Goal: Information Seeking & Learning: Understand process/instructions

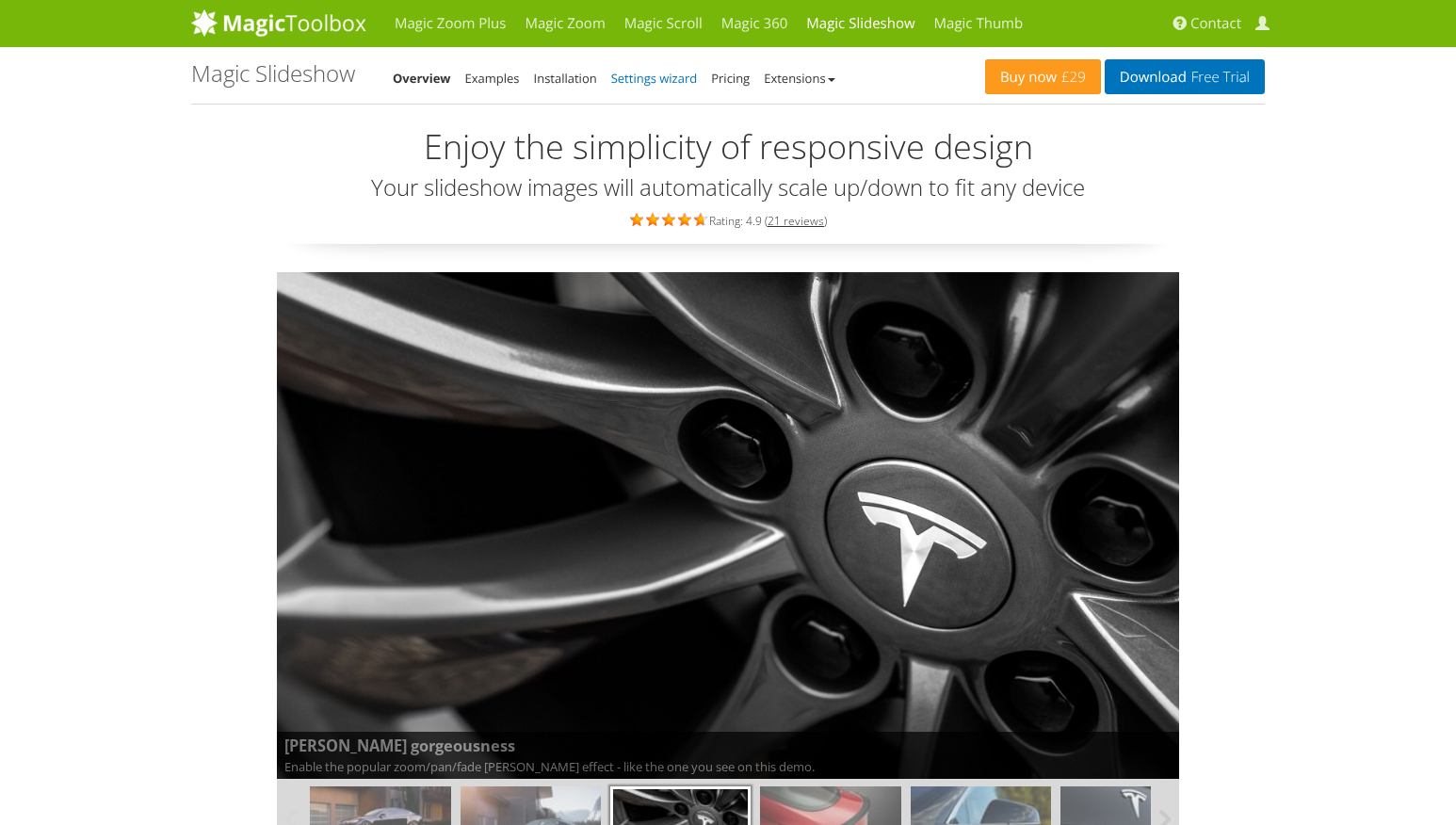
click at [647, 78] on link "Settings wizard" at bounding box center [654, 78] width 86 height 17
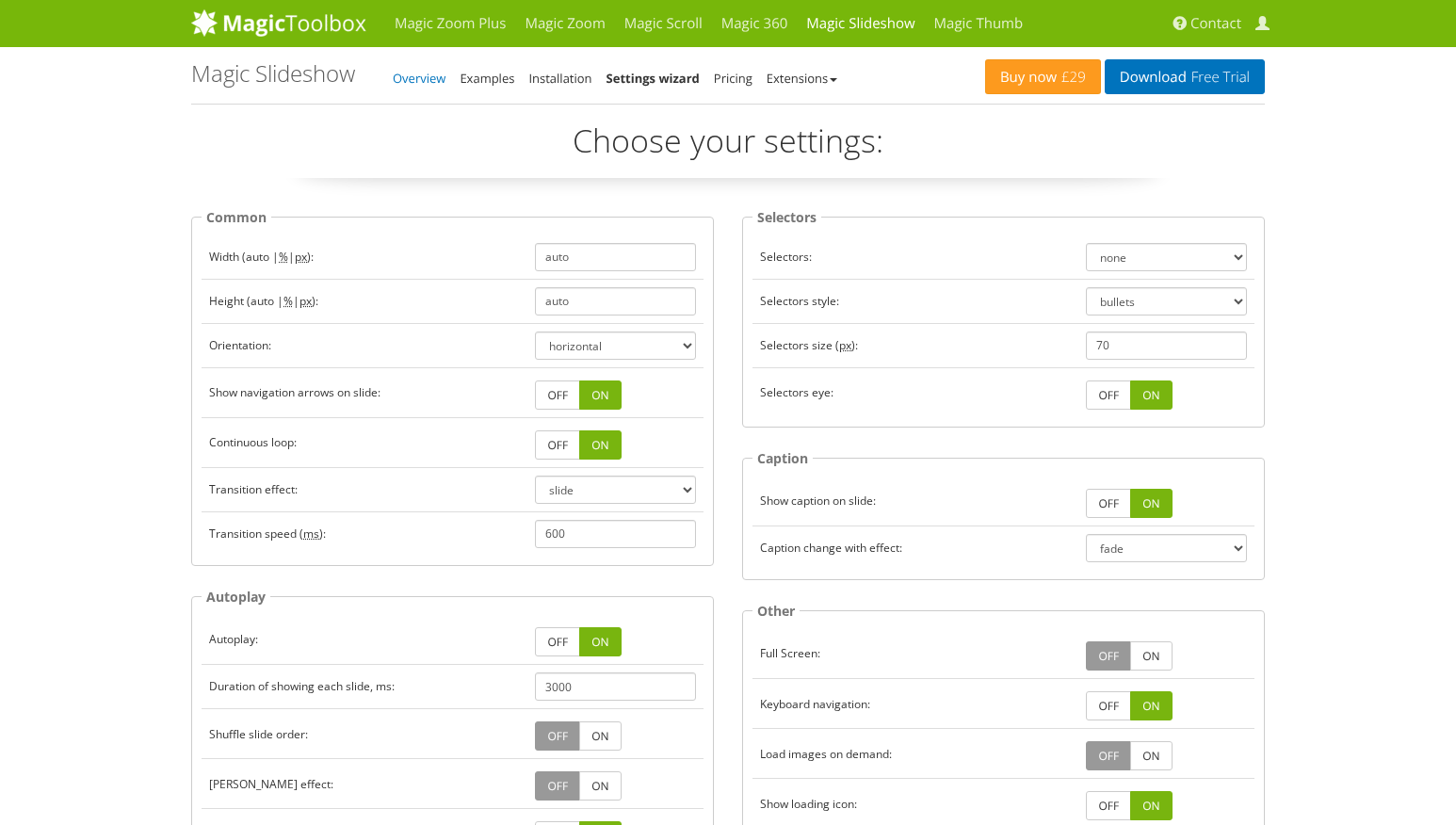
click at [425, 79] on link "Overview" at bounding box center [418, 78] width 53 height 17
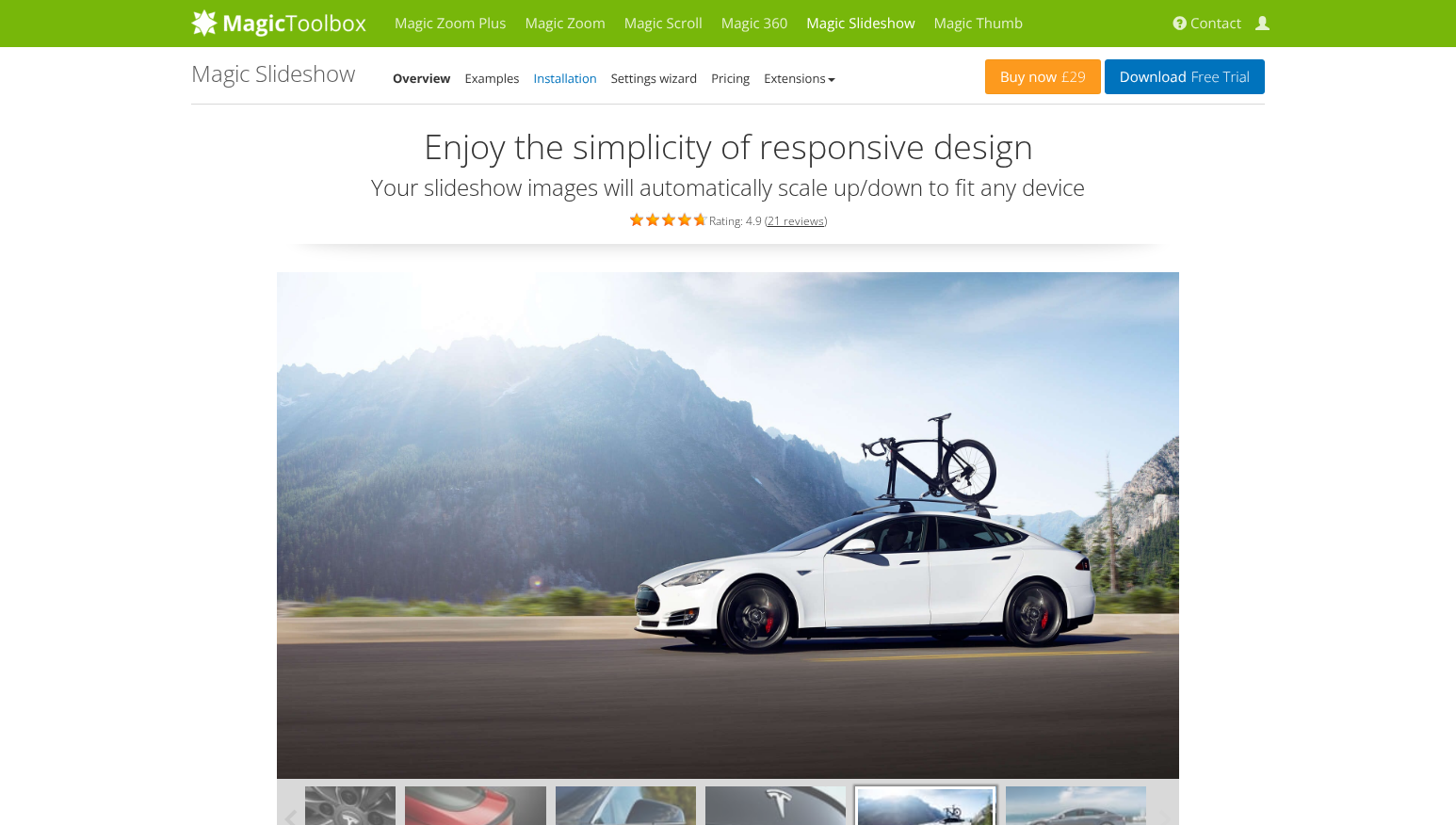
click at [576, 80] on link "Installation" at bounding box center [565, 78] width 63 height 17
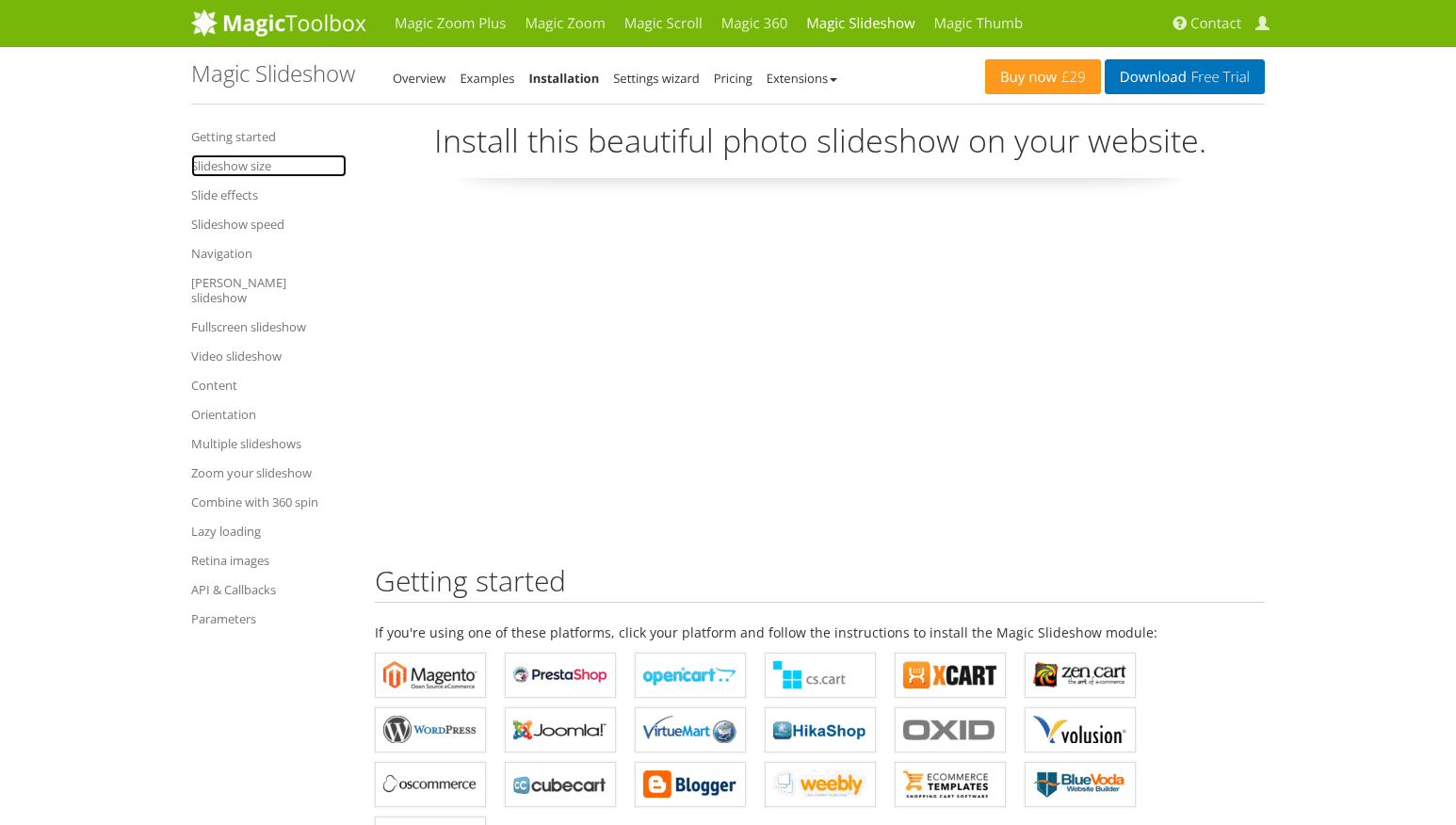
click at [232, 168] on link "Slideshow size" at bounding box center [268, 165] width 155 height 23
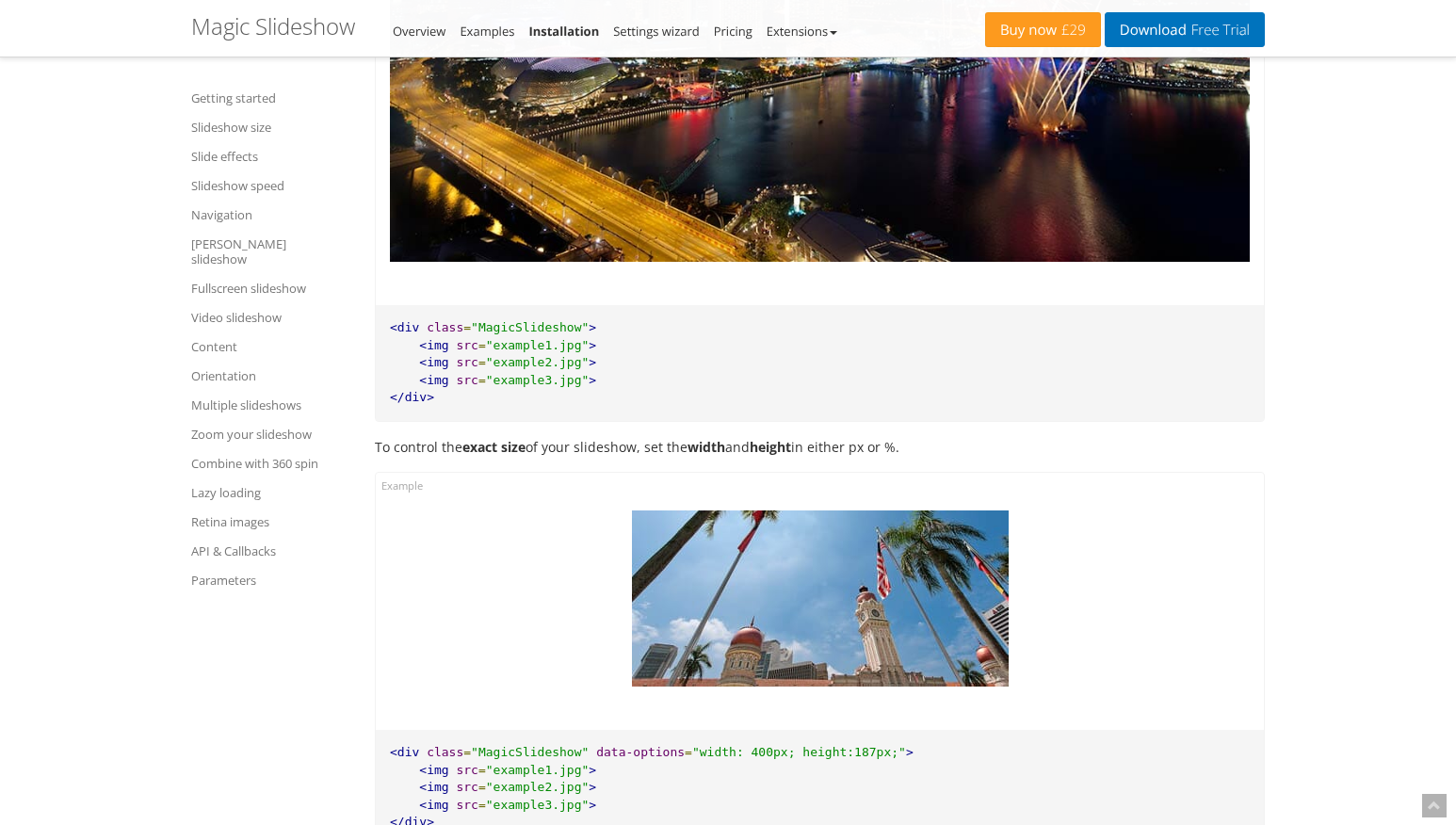
scroll to position [2206, 0]
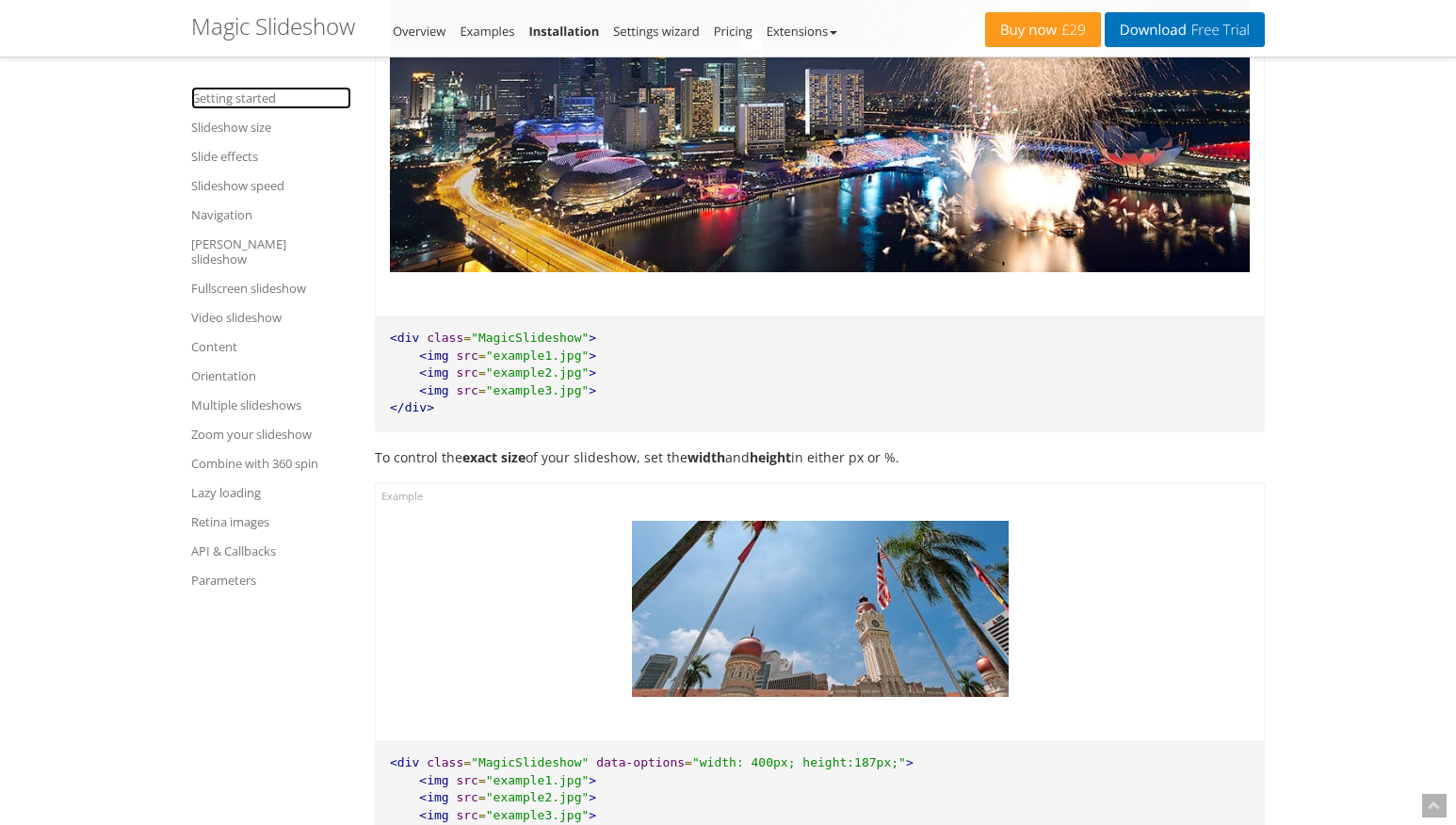
click at [233, 98] on link "Getting started" at bounding box center [270, 97] width 160 height 23
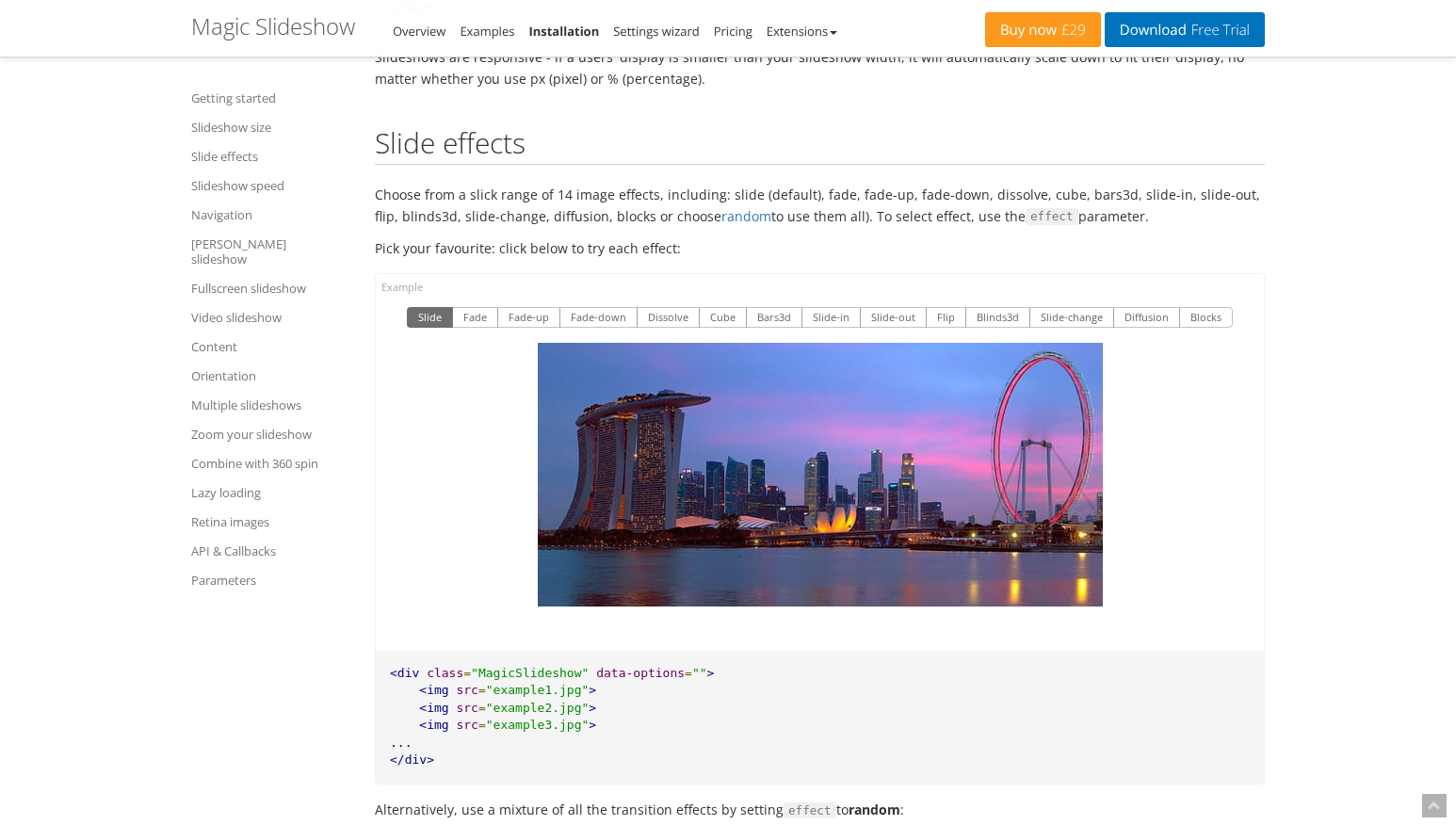
scroll to position [3471, 0]
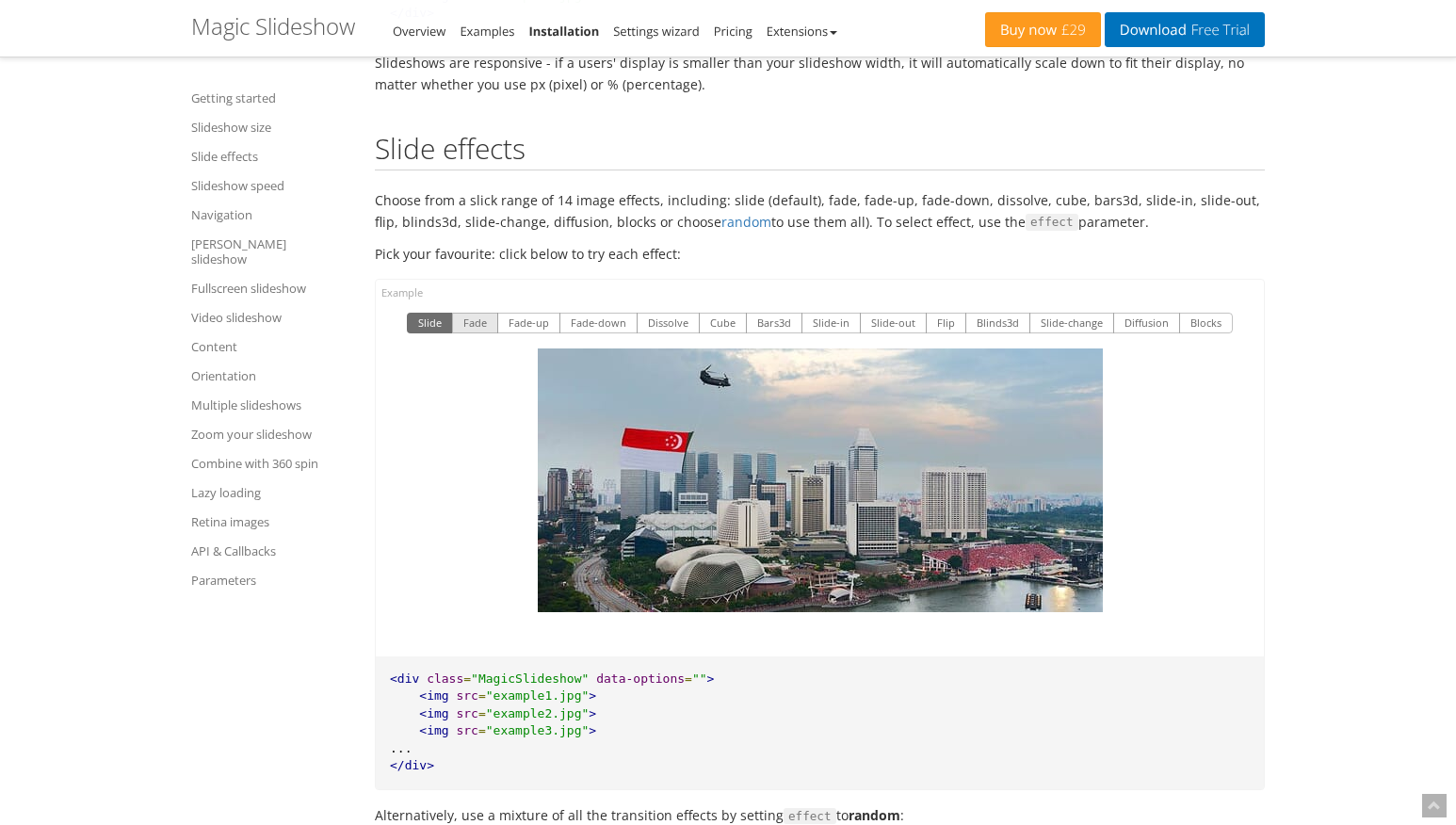
click at [478, 313] on button "Fade" at bounding box center [475, 323] width 46 height 21
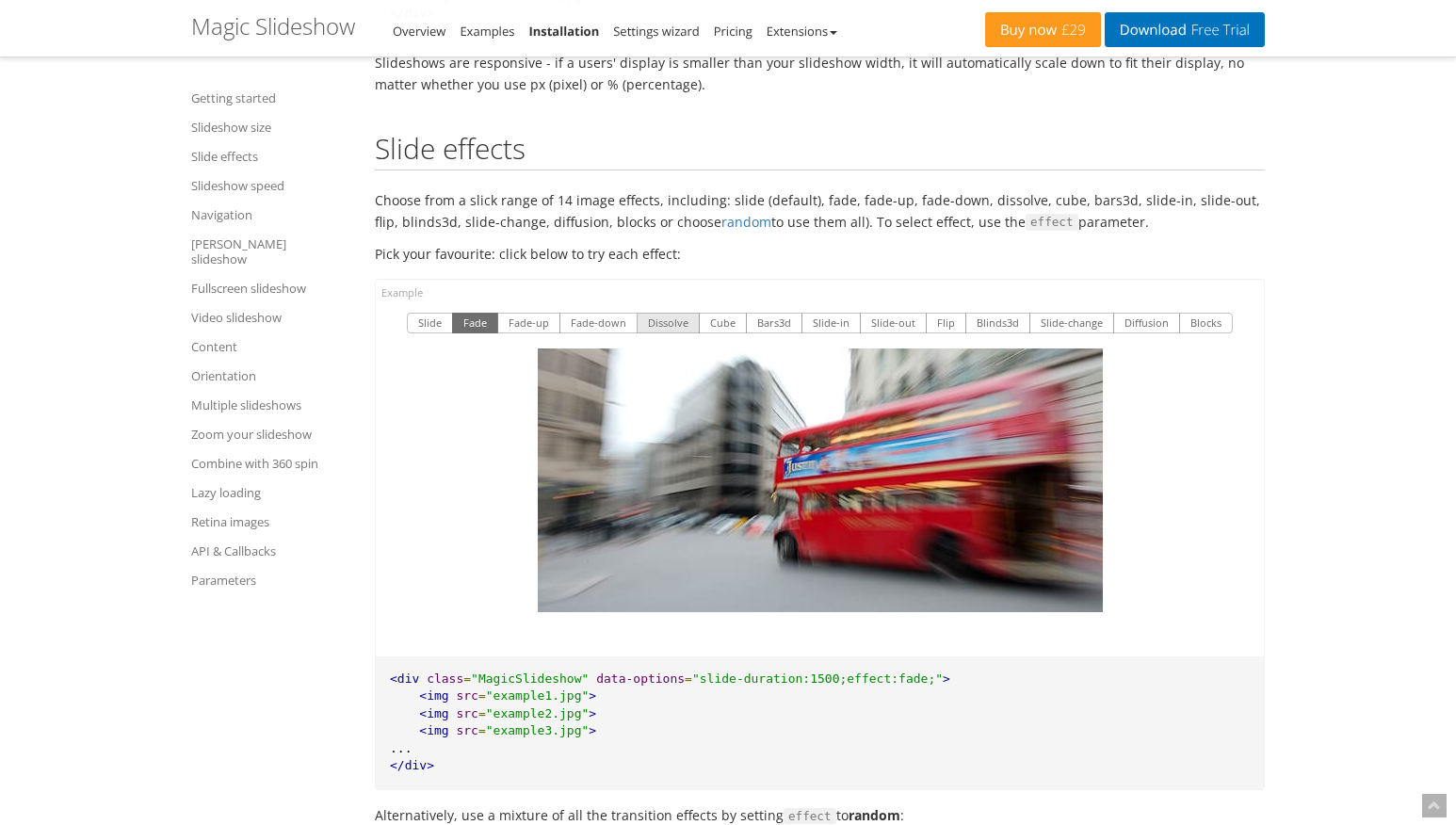
click at [671, 313] on button "Dissolve" at bounding box center [667, 323] width 63 height 21
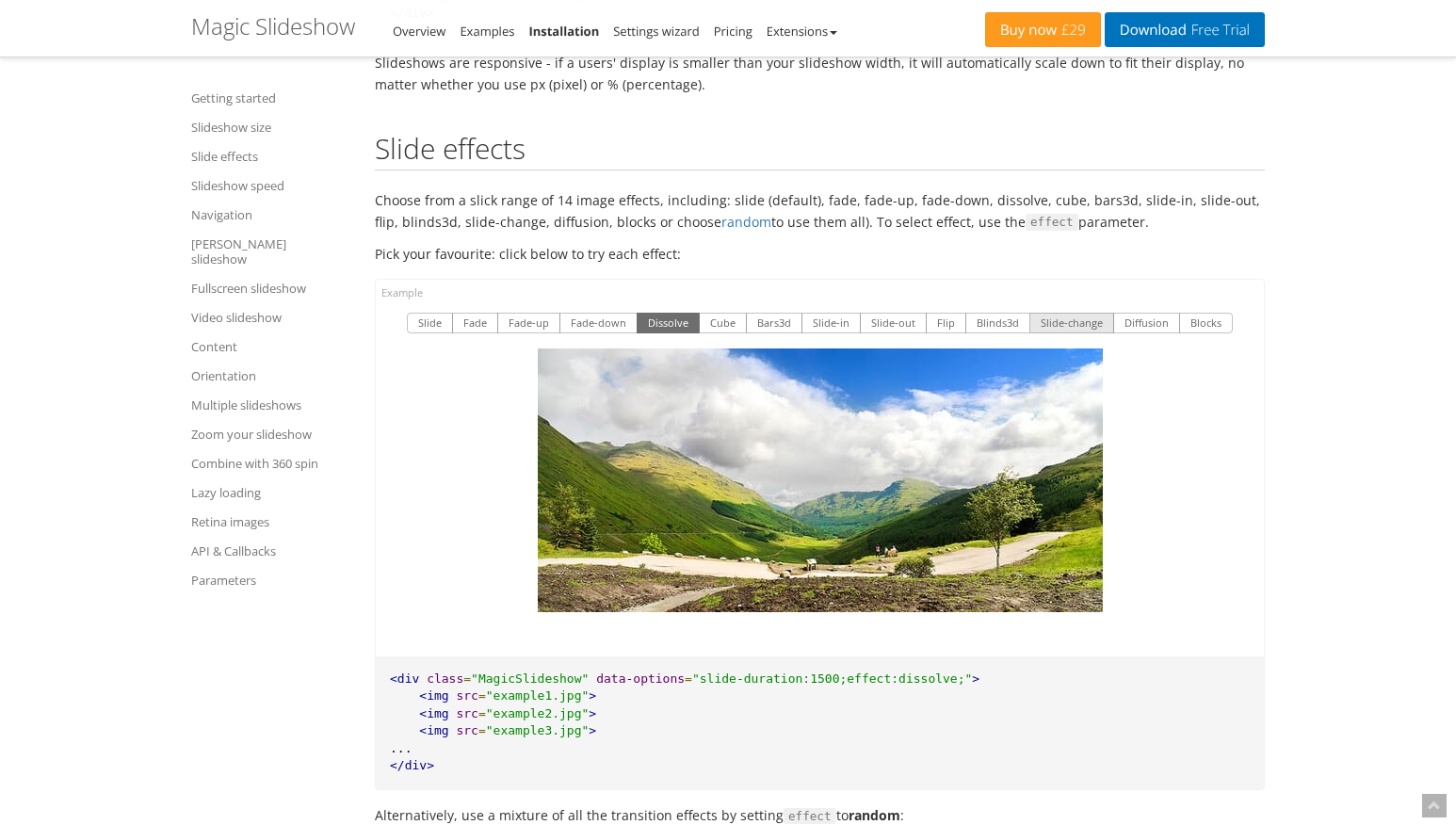
click at [1063, 313] on button "Slide-change" at bounding box center [1070, 323] width 84 height 21
click at [431, 313] on button "Slide" at bounding box center [429, 323] width 46 height 21
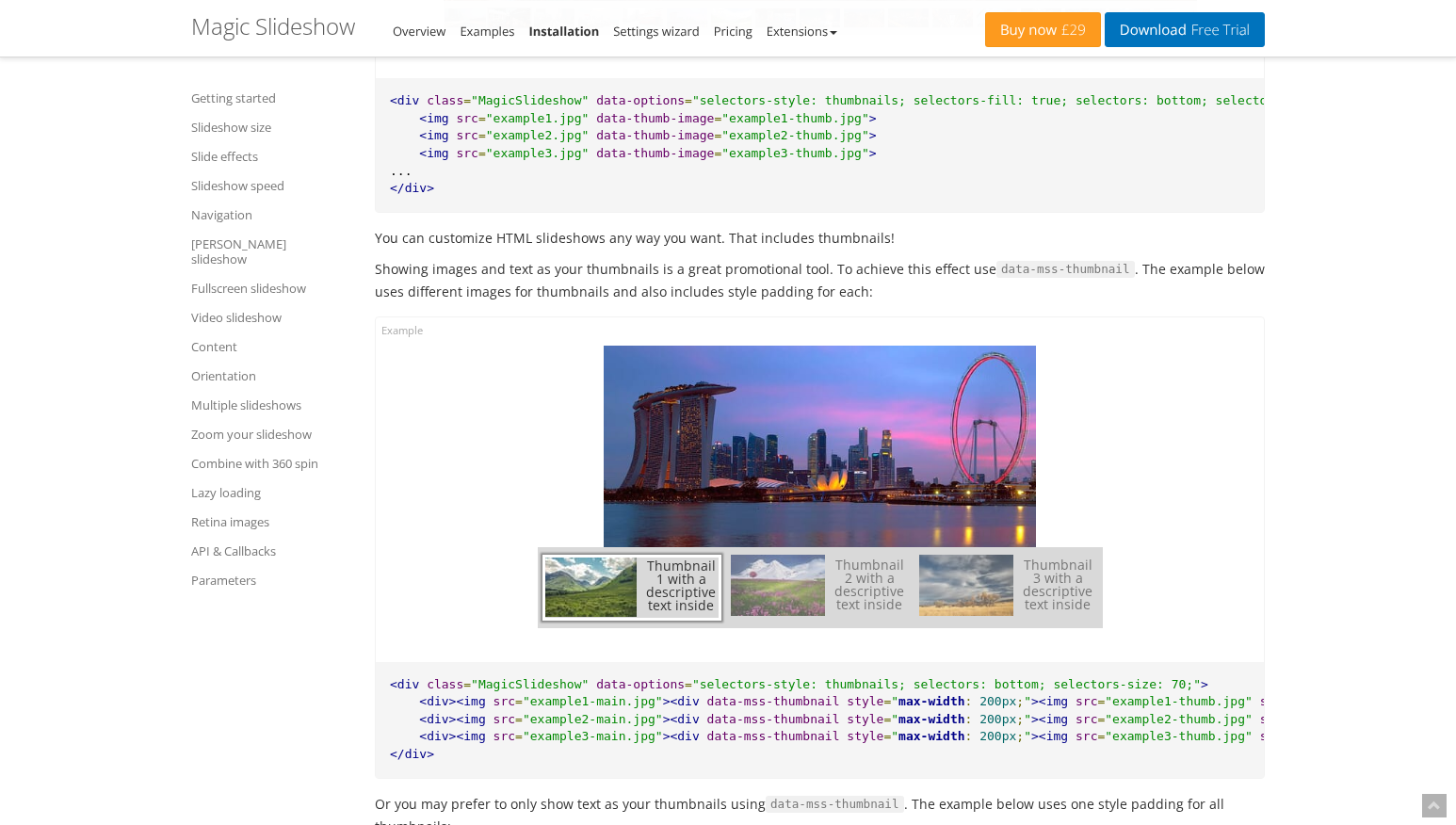
scroll to position [9994, 0]
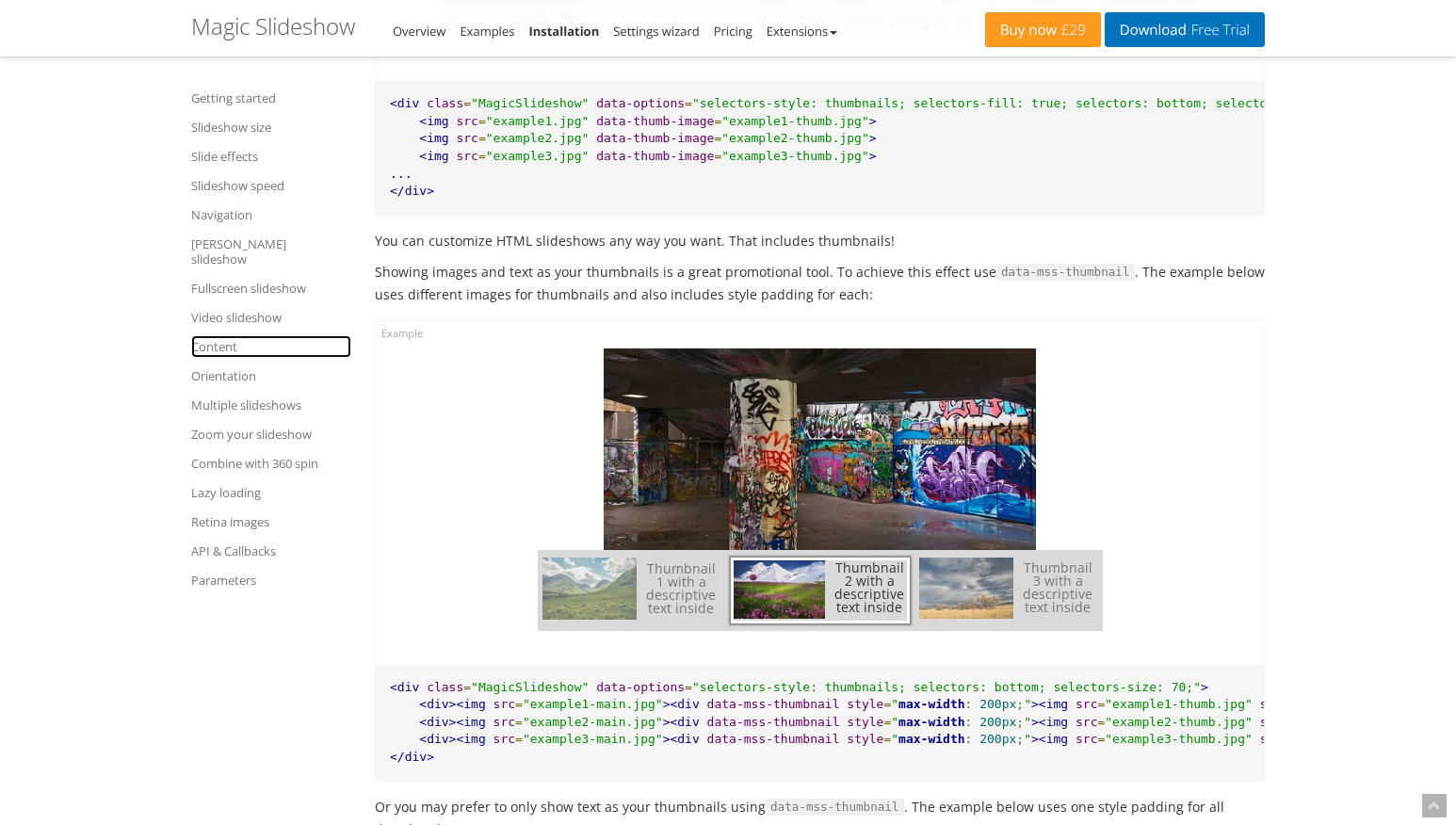
click at [213, 335] on link "Content" at bounding box center [270, 346] width 160 height 23
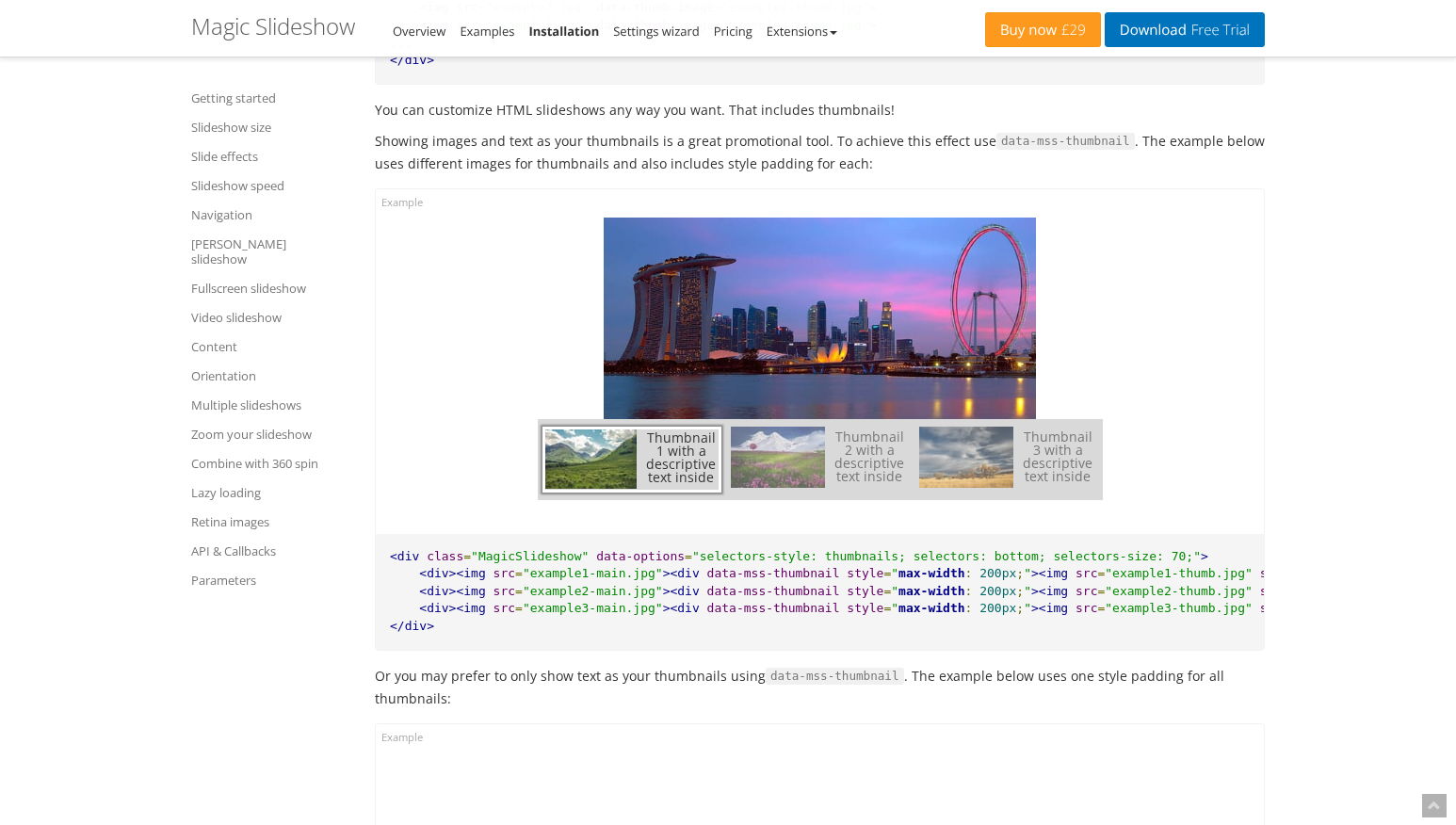
scroll to position [10123, 0]
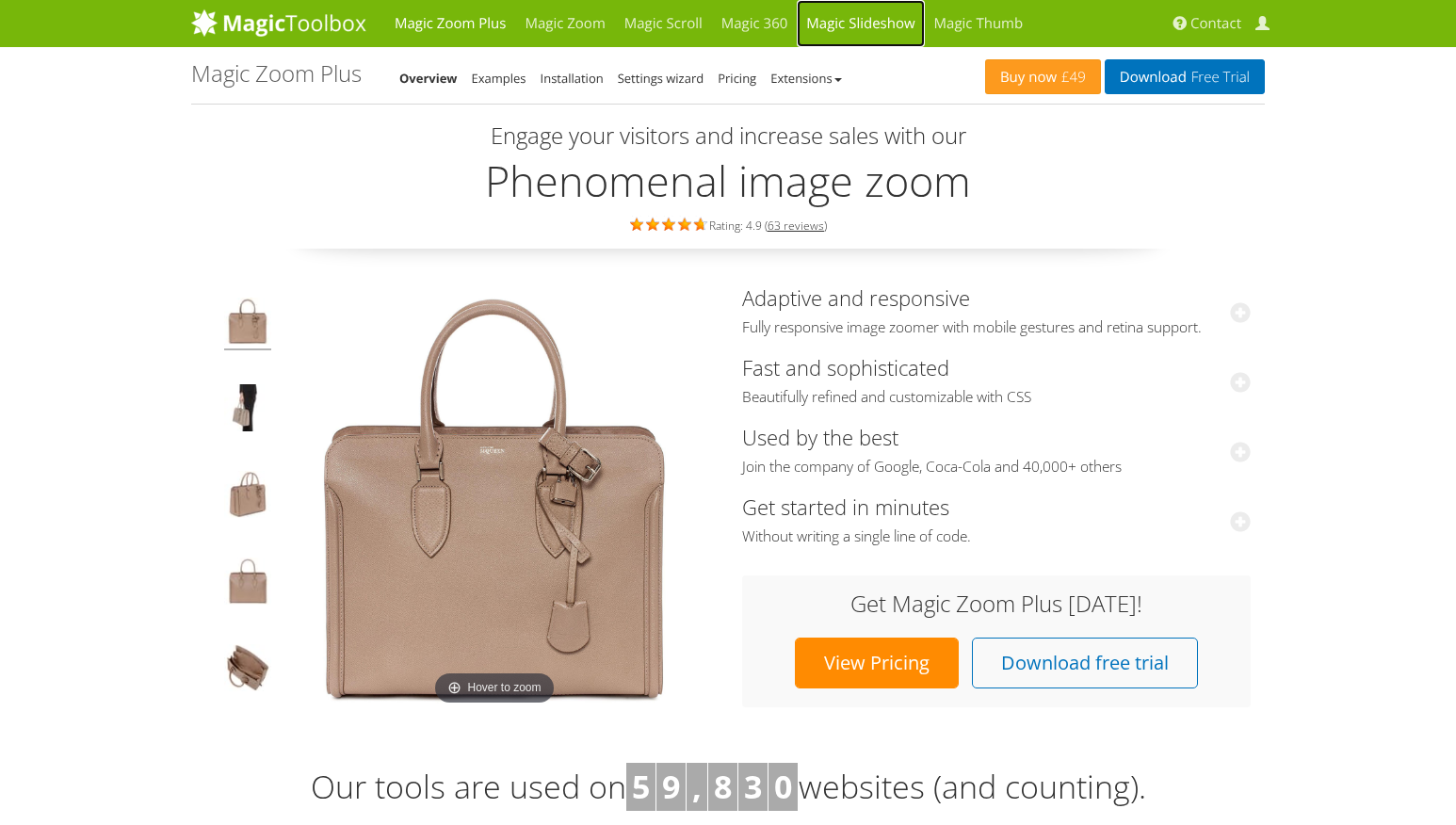
click at [852, 23] on link "Magic Slideshow" at bounding box center [860, 23] width 127 height 47
